Goal: Task Accomplishment & Management: Use online tool/utility

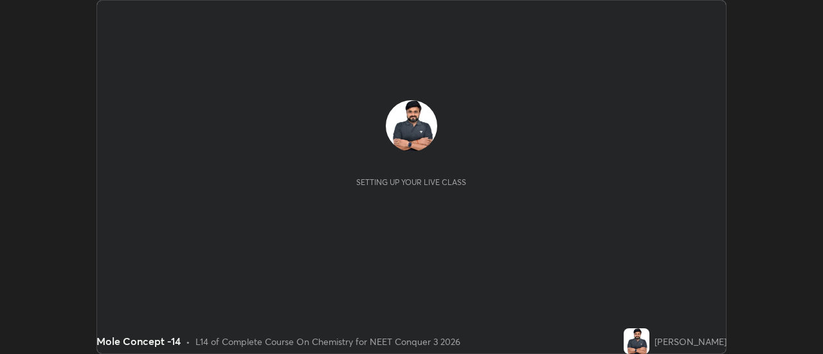
scroll to position [354, 823]
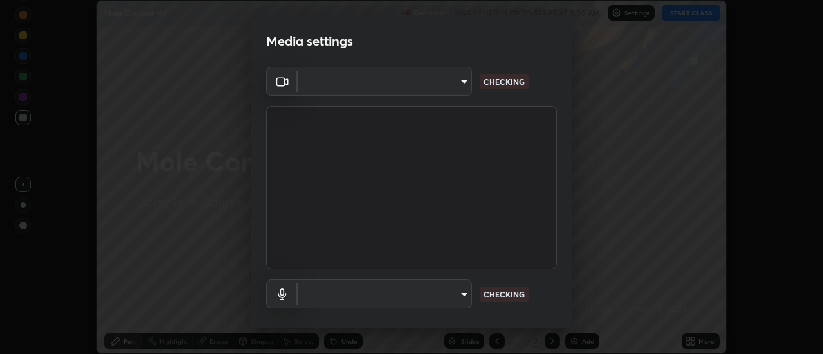
click at [457, 298] on body "Erase all Mole Concept -14 Recording WAS SCHEDULED TO START AT 9:05 AM Settings…" at bounding box center [411, 177] width 823 height 354
type input "cf8053163bb2f7d6ecf3d6bd7b4235d237b850a42bc303a0614f26eb784a67d0"
type input "communications"
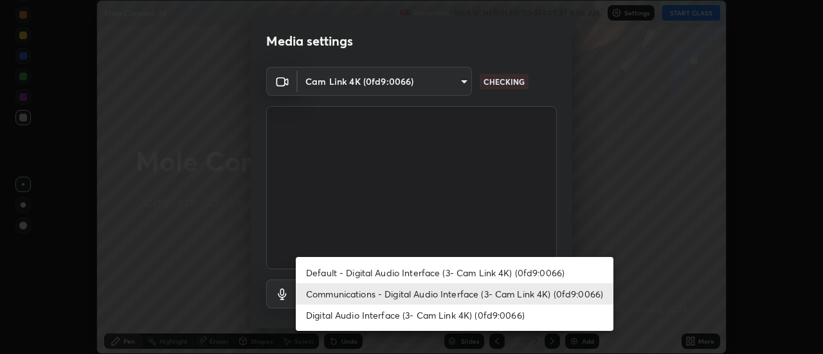
click at [468, 290] on li "Communications - Digital Audio Interface (3- Cam Link 4K) (0fd9:0066)" at bounding box center [455, 294] width 318 height 21
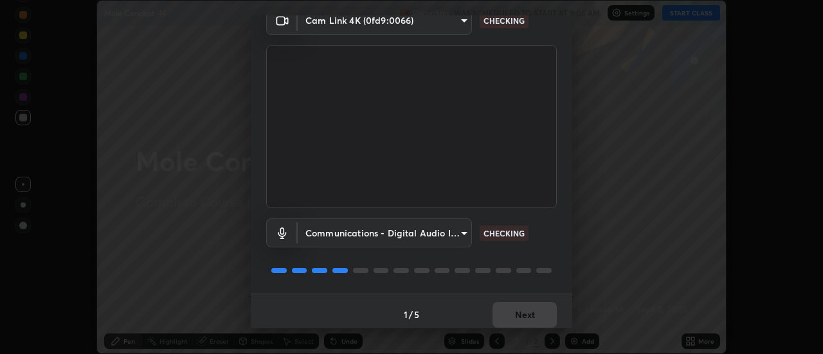
scroll to position [68, 0]
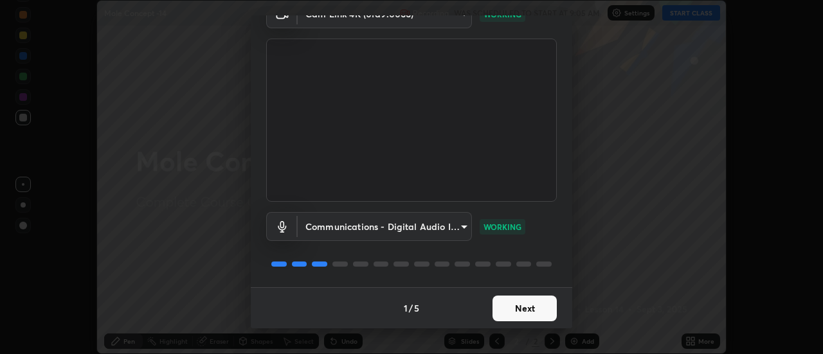
click at [523, 310] on button "Next" at bounding box center [525, 309] width 64 height 26
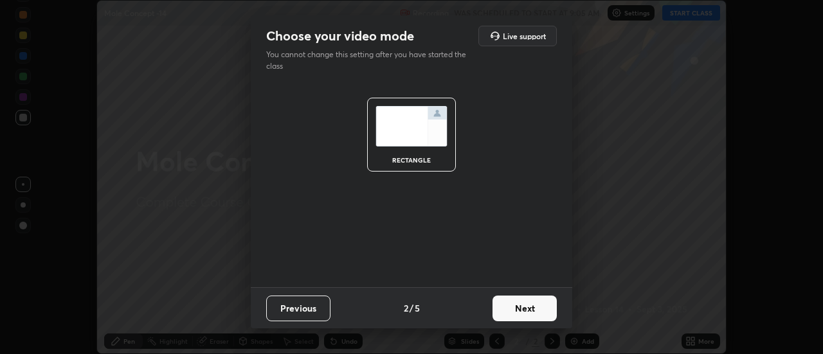
scroll to position [0, 0]
click at [522, 313] on button "Next" at bounding box center [525, 309] width 64 height 26
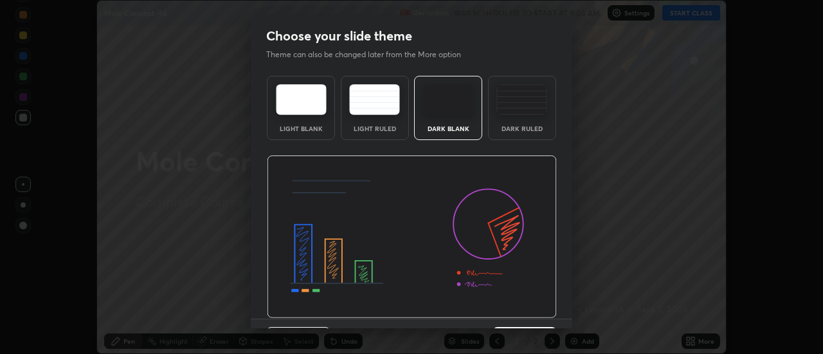
click at [527, 315] on img at bounding box center [412, 237] width 290 height 163
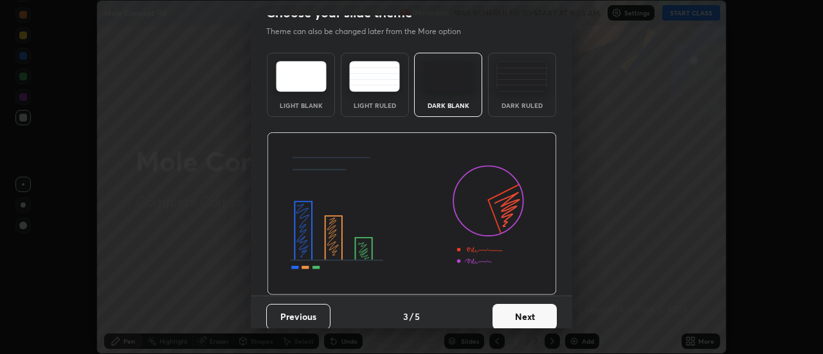
click at [535, 312] on button "Next" at bounding box center [525, 317] width 64 height 26
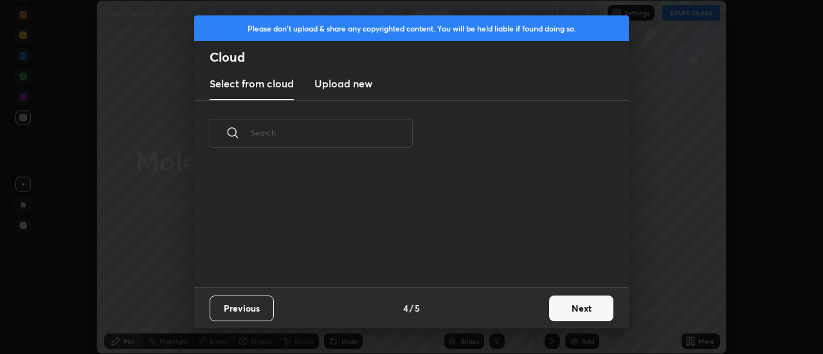
scroll to position [0, 0]
click at [568, 304] on button "Next" at bounding box center [581, 309] width 64 height 26
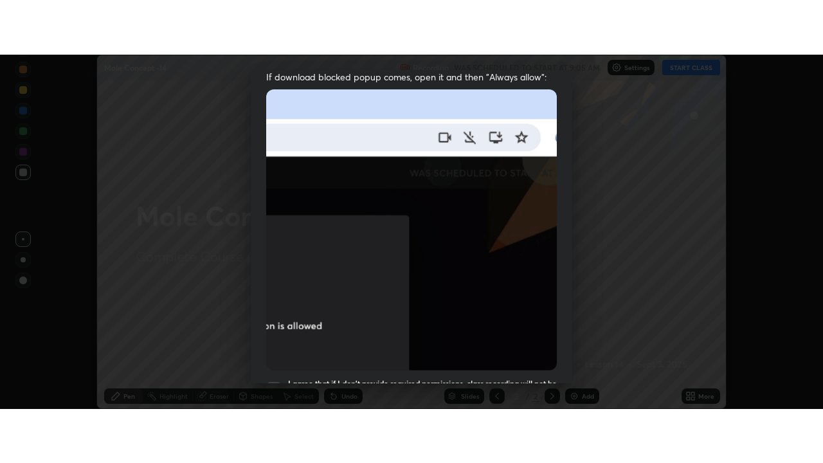
scroll to position [330, 0]
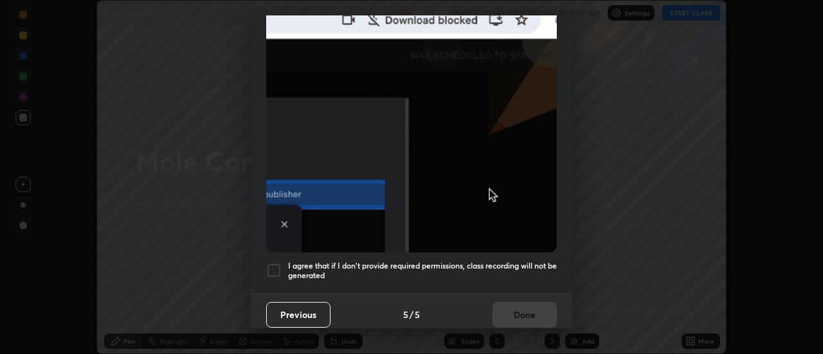
click at [282, 267] on div "I agree that if I don't provide required permissions, class recording will not …" at bounding box center [411, 270] width 291 height 15
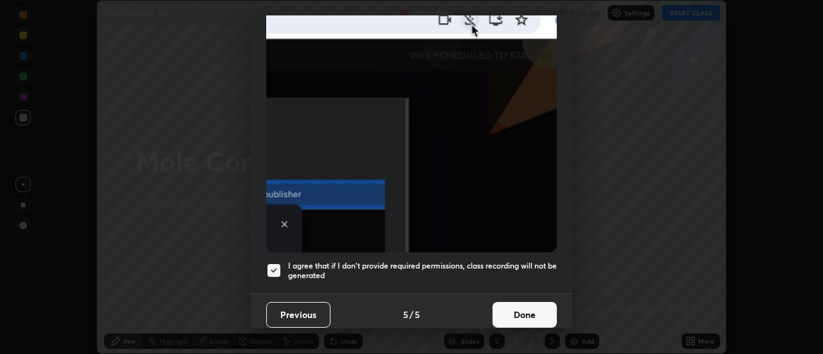
click at [519, 309] on button "Done" at bounding box center [525, 315] width 64 height 26
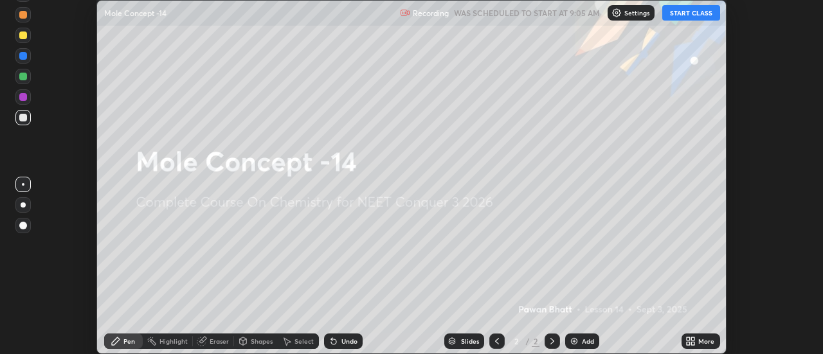
click at [687, 17] on button "START CLASS" at bounding box center [692, 12] width 58 height 15
click at [693, 344] on icon at bounding box center [693, 343] width 3 height 3
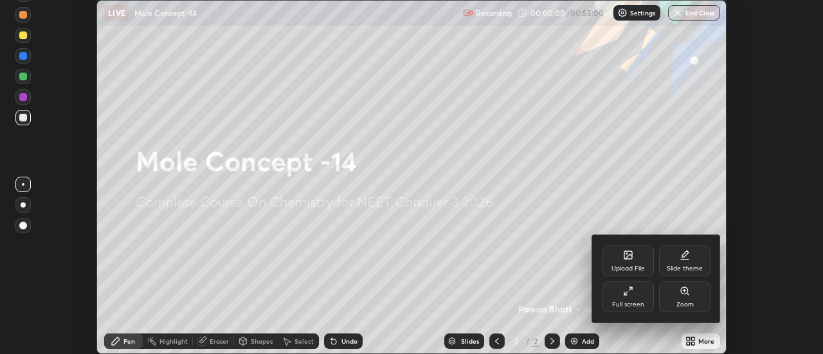
click at [618, 300] on div "Full screen" at bounding box center [628, 297] width 51 height 31
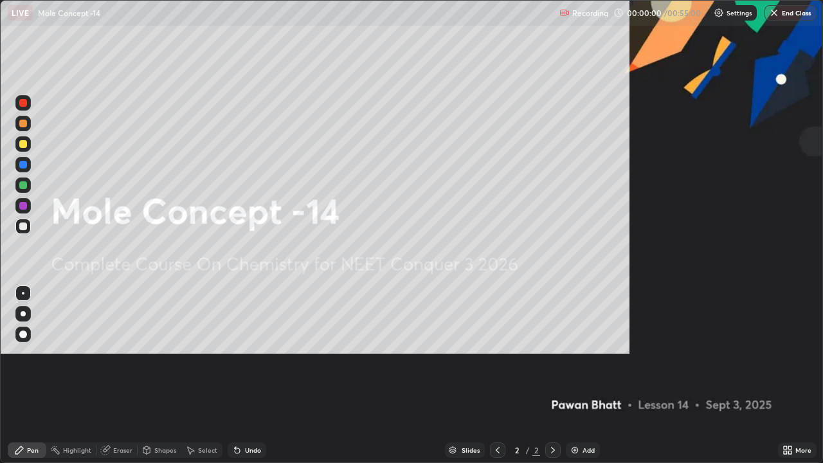
scroll to position [463, 823]
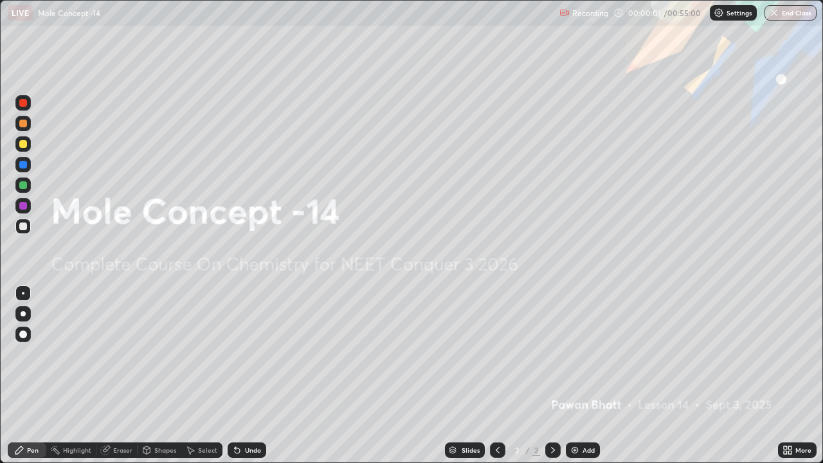
click at [583, 354] on div "Add" at bounding box center [589, 450] width 12 height 6
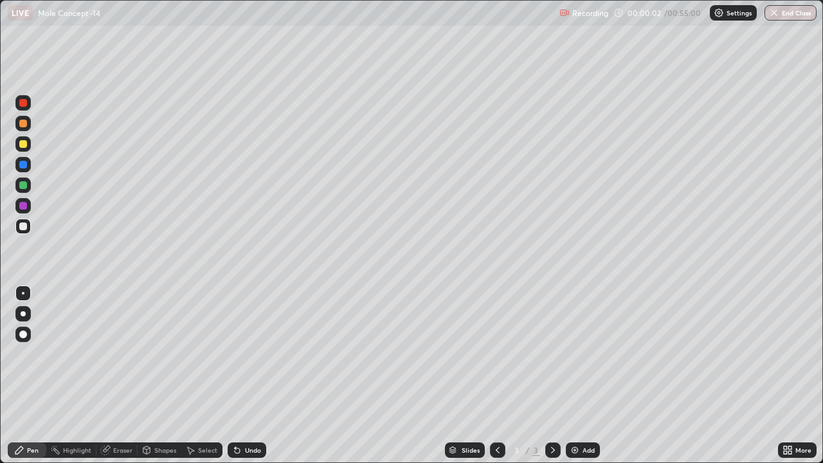
click at [24, 311] on div at bounding box center [23, 313] width 5 height 5
click at [25, 143] on div at bounding box center [23, 144] width 8 height 8
click at [578, 354] on img at bounding box center [575, 450] width 10 height 10
click at [495, 354] on icon at bounding box center [498, 450] width 10 height 10
click at [546, 354] on div at bounding box center [553, 450] width 15 height 15
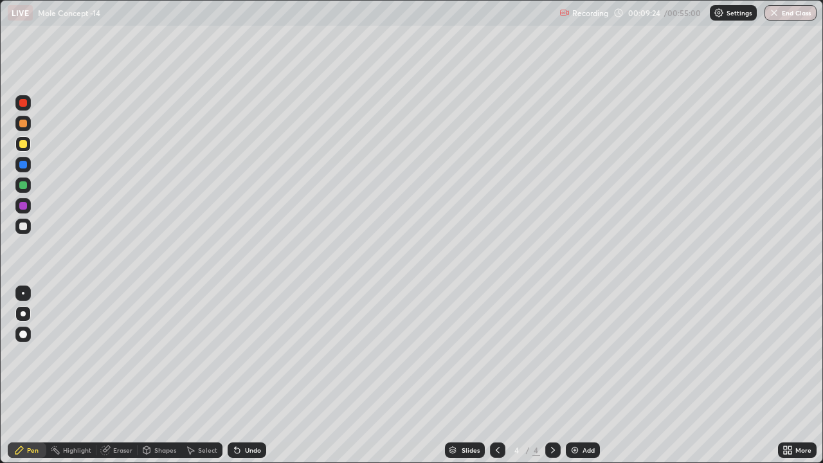
click at [583, 354] on div "Add" at bounding box center [583, 450] width 34 height 15
click at [23, 185] on div at bounding box center [23, 185] width 8 height 8
click at [24, 145] on div at bounding box center [23, 144] width 8 height 8
click at [572, 354] on img at bounding box center [575, 450] width 10 height 10
click at [24, 226] on div at bounding box center [23, 227] width 8 height 8
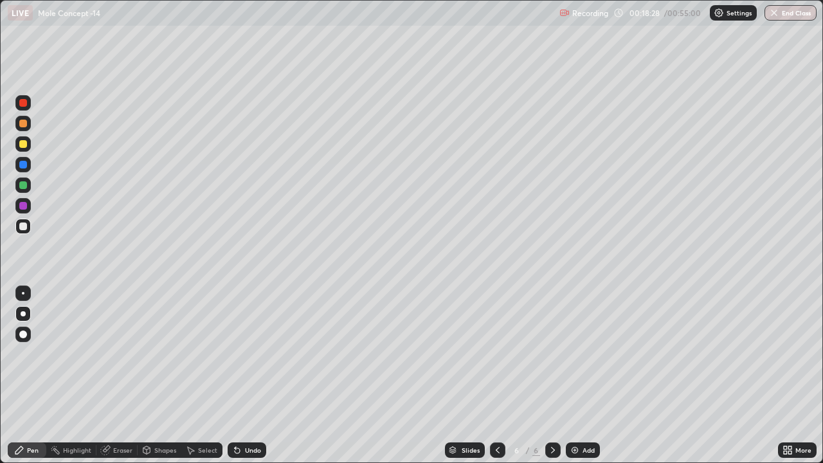
click at [495, 354] on icon at bounding box center [498, 450] width 10 height 10
click at [553, 354] on icon at bounding box center [553, 450] width 4 height 6
click at [583, 354] on div "Add" at bounding box center [589, 450] width 12 height 6
click at [23, 147] on div at bounding box center [23, 144] width 8 height 8
click at [585, 354] on div "Add" at bounding box center [589, 450] width 12 height 6
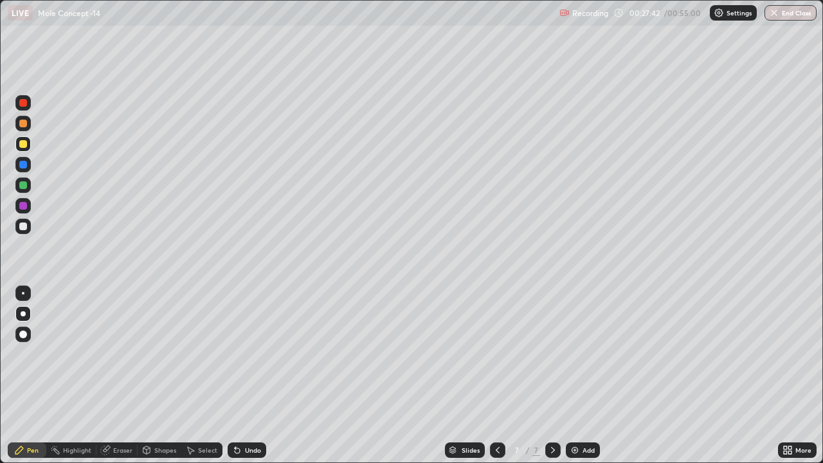
click at [583, 354] on div "Add" at bounding box center [589, 450] width 12 height 6
click at [496, 354] on icon at bounding box center [498, 450] width 10 height 10
click at [553, 354] on icon at bounding box center [553, 450] width 10 height 10
click at [22, 183] on div at bounding box center [23, 185] width 8 height 8
click at [26, 145] on div at bounding box center [23, 144] width 8 height 8
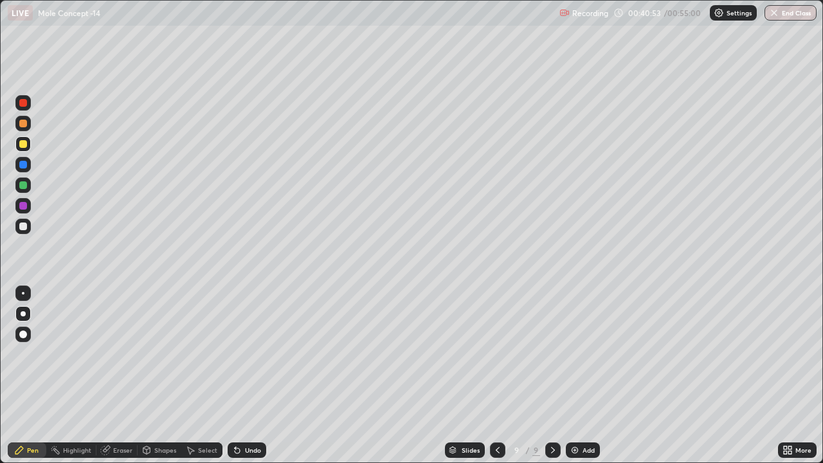
click at [586, 354] on div "Add" at bounding box center [589, 450] width 12 height 6
click at [161, 354] on div "Shapes" at bounding box center [165, 450] width 22 height 6
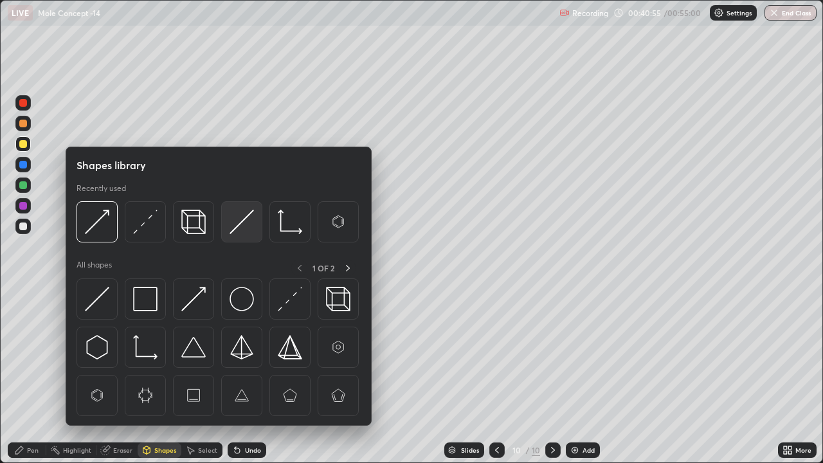
click at [241, 221] on img at bounding box center [242, 222] width 24 height 24
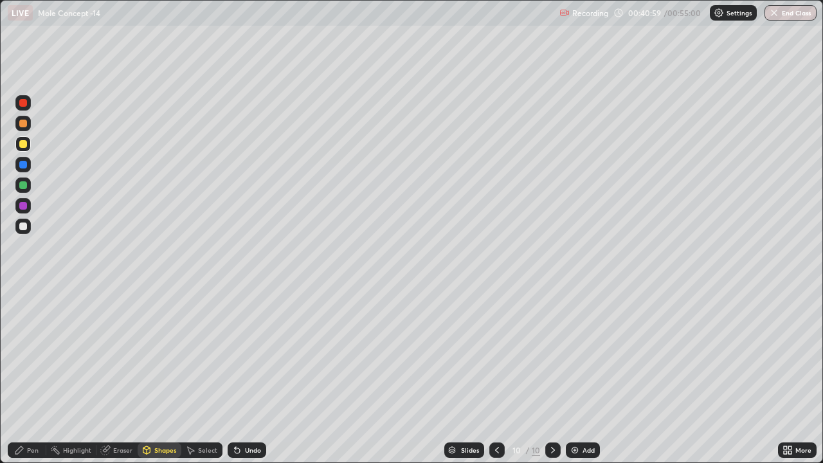
click at [29, 354] on div "Pen" at bounding box center [33, 450] width 12 height 6
click at [24, 186] on div at bounding box center [23, 185] width 8 height 8
click at [21, 227] on div at bounding box center [23, 227] width 8 height 8
click at [25, 187] on div at bounding box center [23, 185] width 8 height 8
click at [494, 354] on icon at bounding box center [497, 450] width 10 height 10
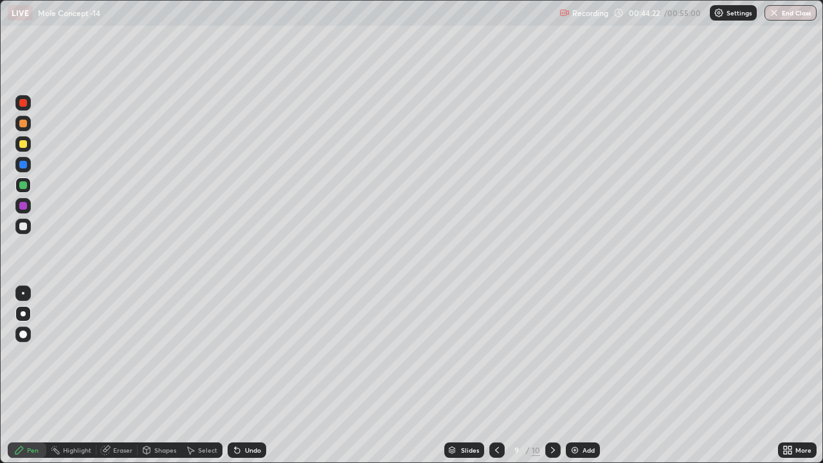
click at [552, 354] on icon at bounding box center [553, 450] width 10 height 10
click at [579, 354] on img at bounding box center [575, 450] width 10 height 10
click at [23, 226] on div at bounding box center [23, 227] width 8 height 8
click at [24, 144] on div at bounding box center [23, 144] width 8 height 8
click at [241, 354] on icon at bounding box center [237, 450] width 10 height 10
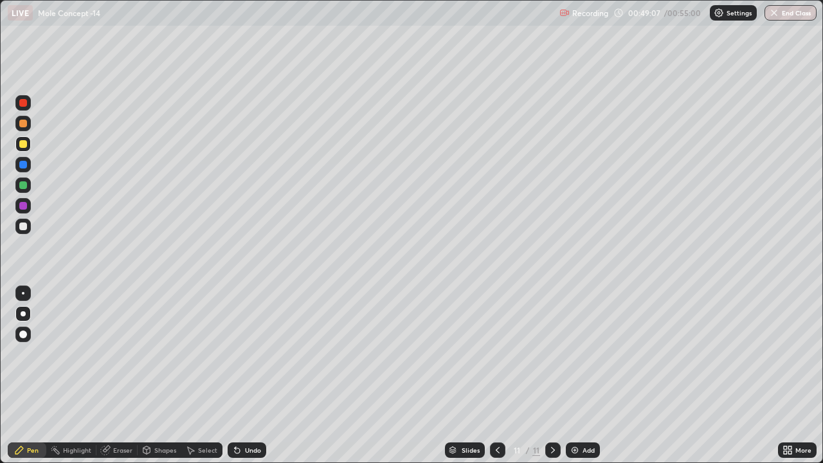
click at [110, 354] on div "Eraser" at bounding box center [116, 450] width 41 height 15
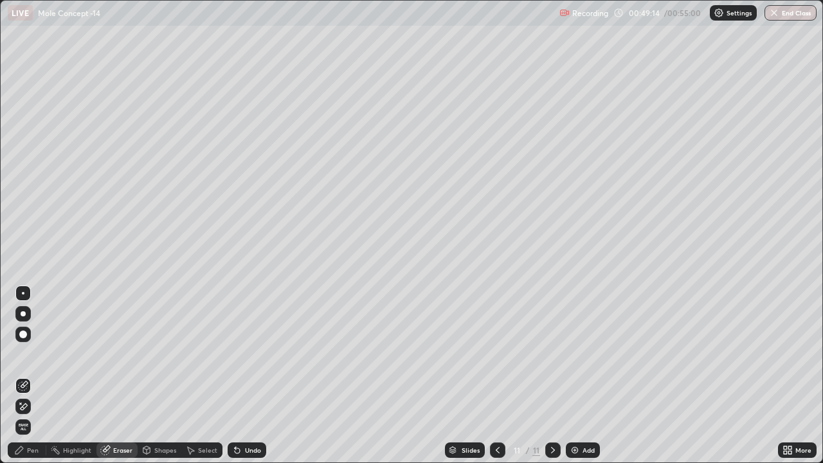
click at [33, 354] on div "Pen" at bounding box center [33, 450] width 12 height 6
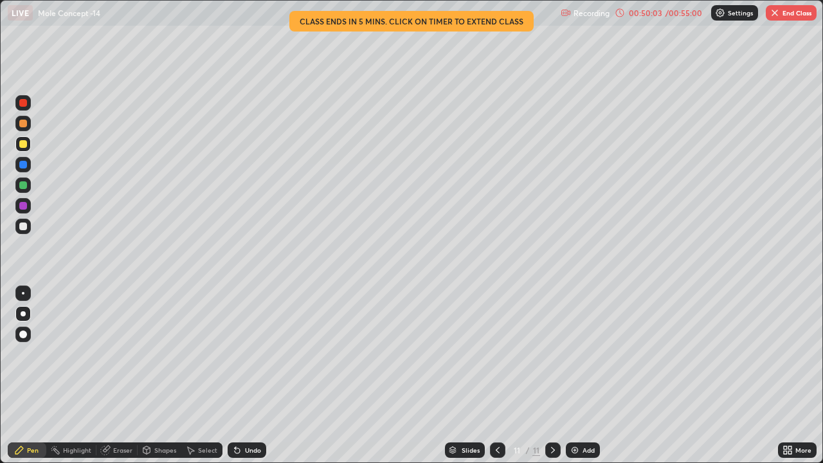
click at [249, 354] on div "Undo" at bounding box center [253, 450] width 16 height 6
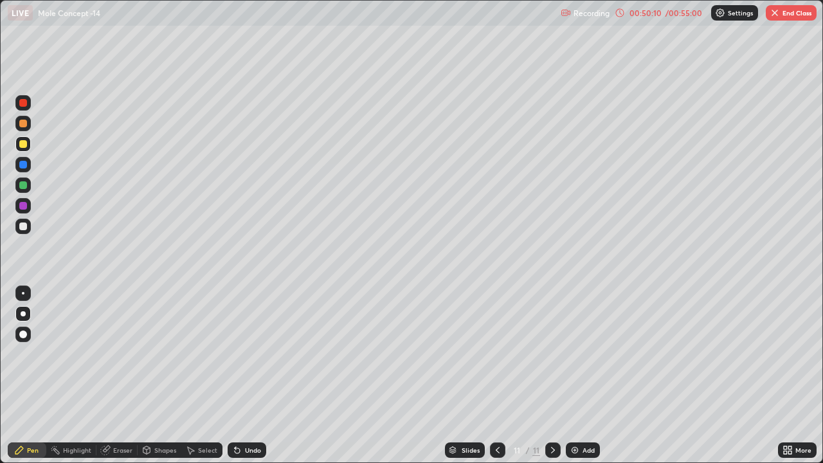
click at [25, 227] on div at bounding box center [23, 227] width 8 height 8
click at [586, 354] on div "Add" at bounding box center [589, 450] width 12 height 6
click at [470, 354] on div "Slides" at bounding box center [471, 450] width 18 height 6
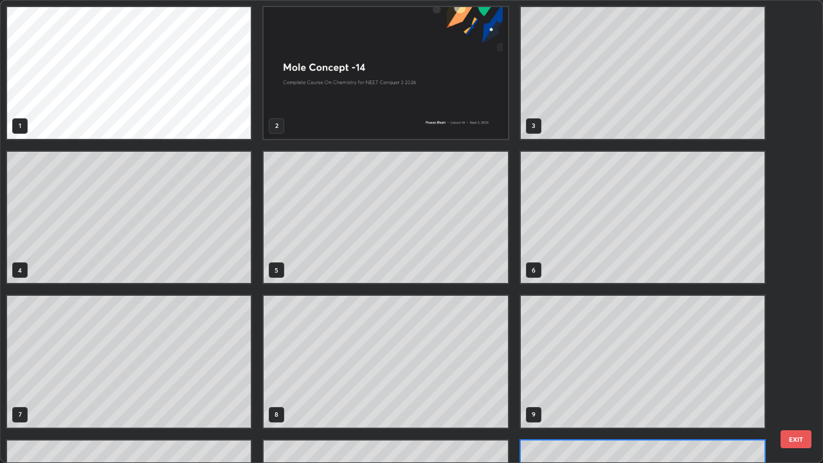
scroll to position [458, 816]
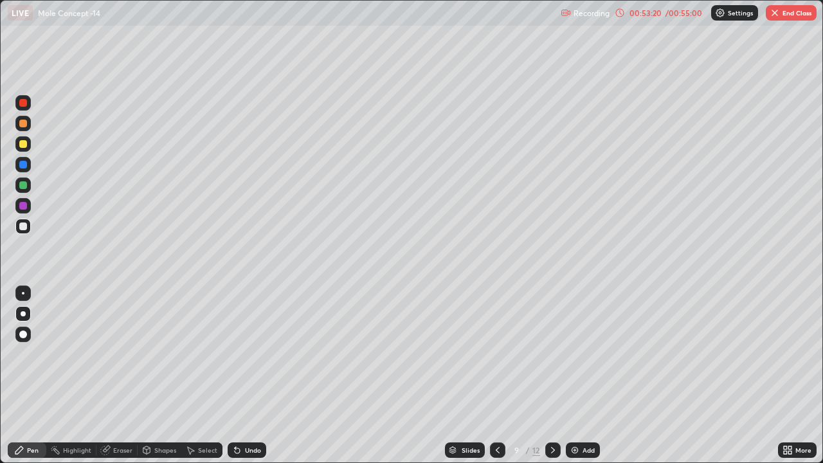
click at [23, 185] on div at bounding box center [23, 185] width 8 height 8
click at [552, 354] on icon at bounding box center [553, 450] width 10 height 10
click at [548, 354] on icon at bounding box center [553, 450] width 10 height 10
click at [552, 354] on icon at bounding box center [553, 450] width 10 height 10
click at [235, 354] on icon at bounding box center [235, 447] width 1 height 1
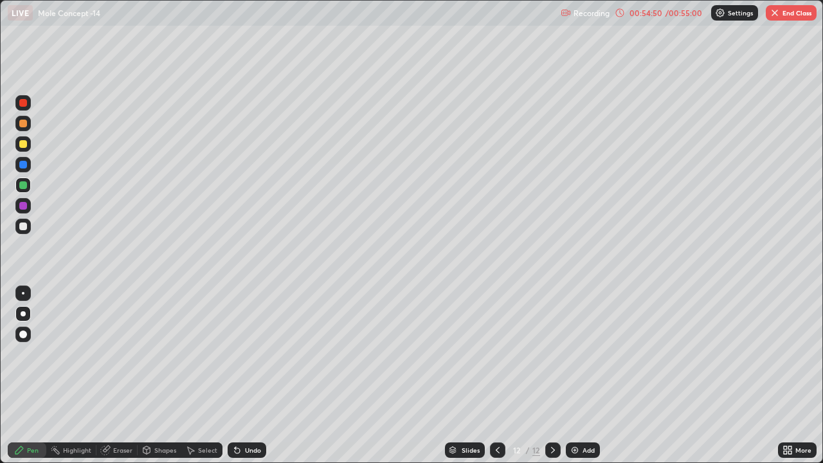
click at [24, 226] on div at bounding box center [23, 227] width 8 height 8
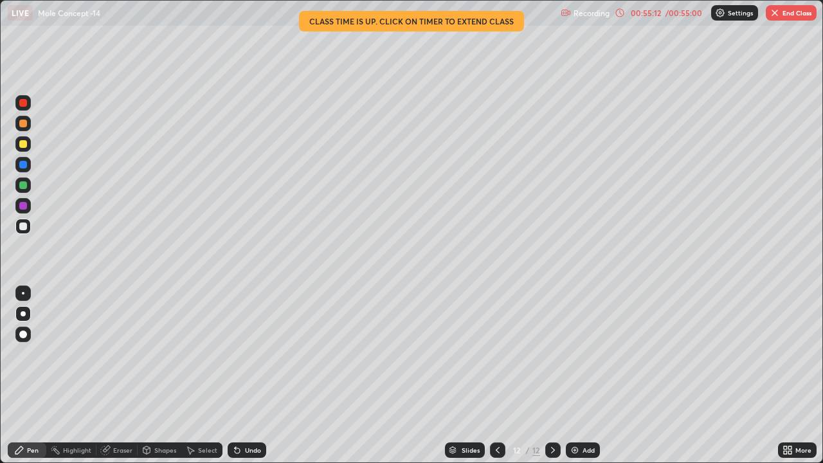
click at [657, 15] on div "00:55:12" at bounding box center [646, 13] width 36 height 8
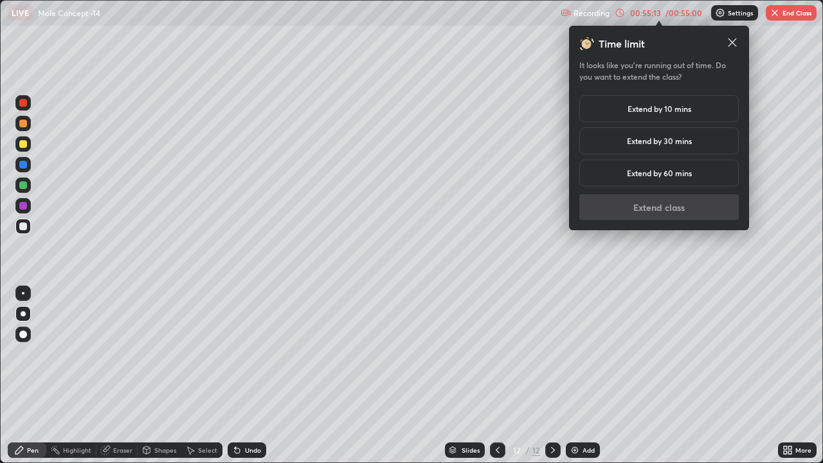
click at [644, 109] on h5 "Extend by 10 mins" at bounding box center [660, 109] width 64 height 12
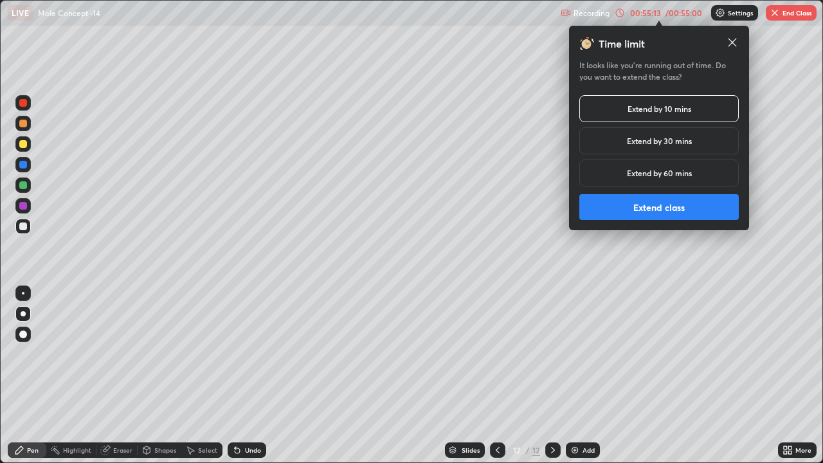
click at [629, 203] on button "Extend class" at bounding box center [660, 207] width 160 height 26
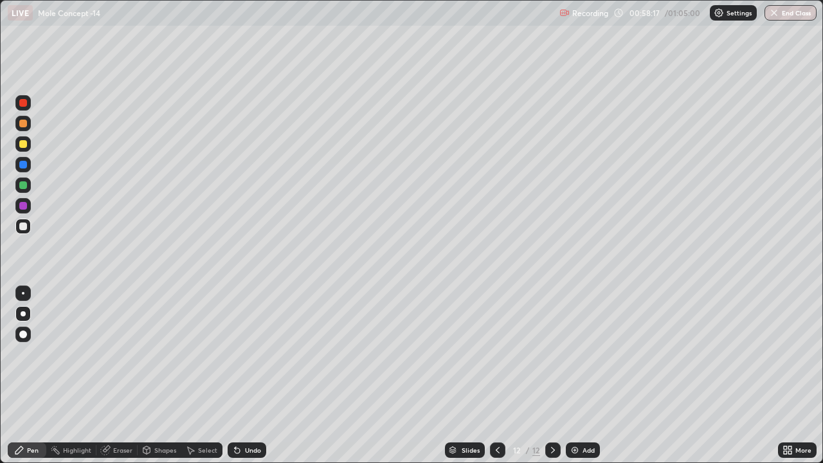
click at [500, 354] on icon at bounding box center [498, 450] width 10 height 10
click at [794, 13] on button "End Class" at bounding box center [791, 12] width 52 height 15
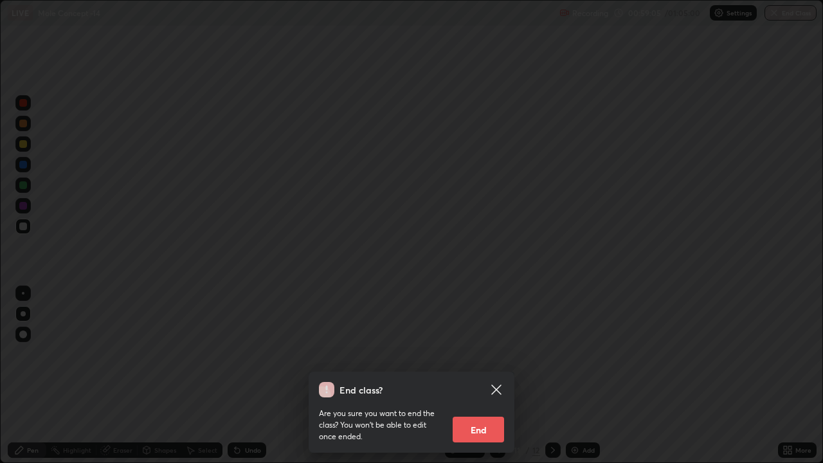
click at [480, 354] on button "End" at bounding box center [478, 430] width 51 height 26
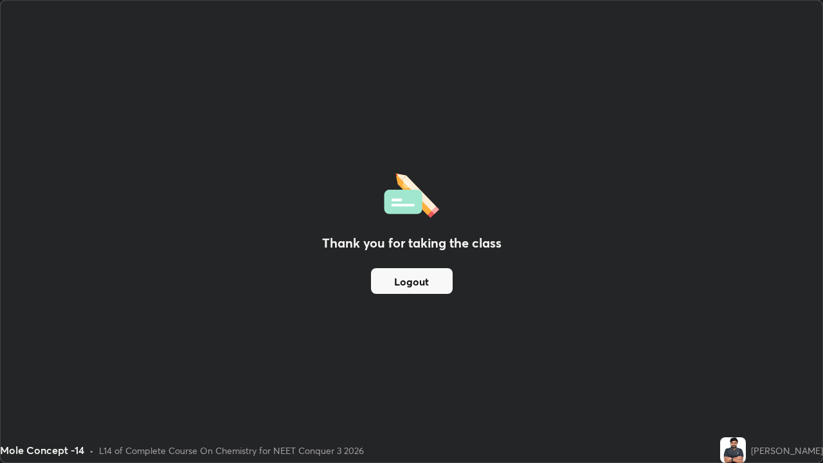
click at [413, 276] on button "Logout" at bounding box center [412, 281] width 82 height 26
click at [414, 279] on button "Logout" at bounding box center [412, 281] width 82 height 26
